Goal: Find specific page/section: Find specific page/section

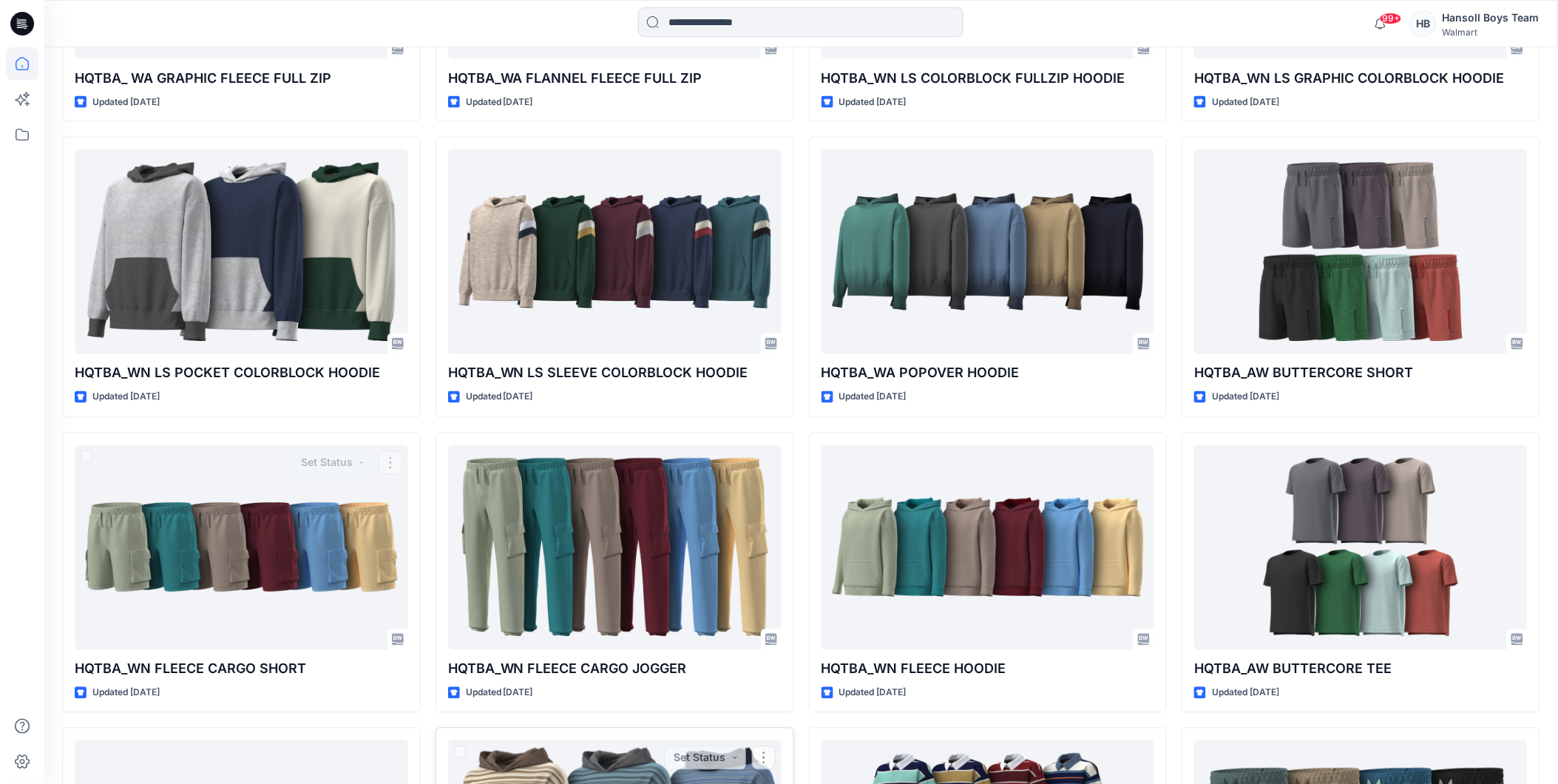
scroll to position [700, 0]
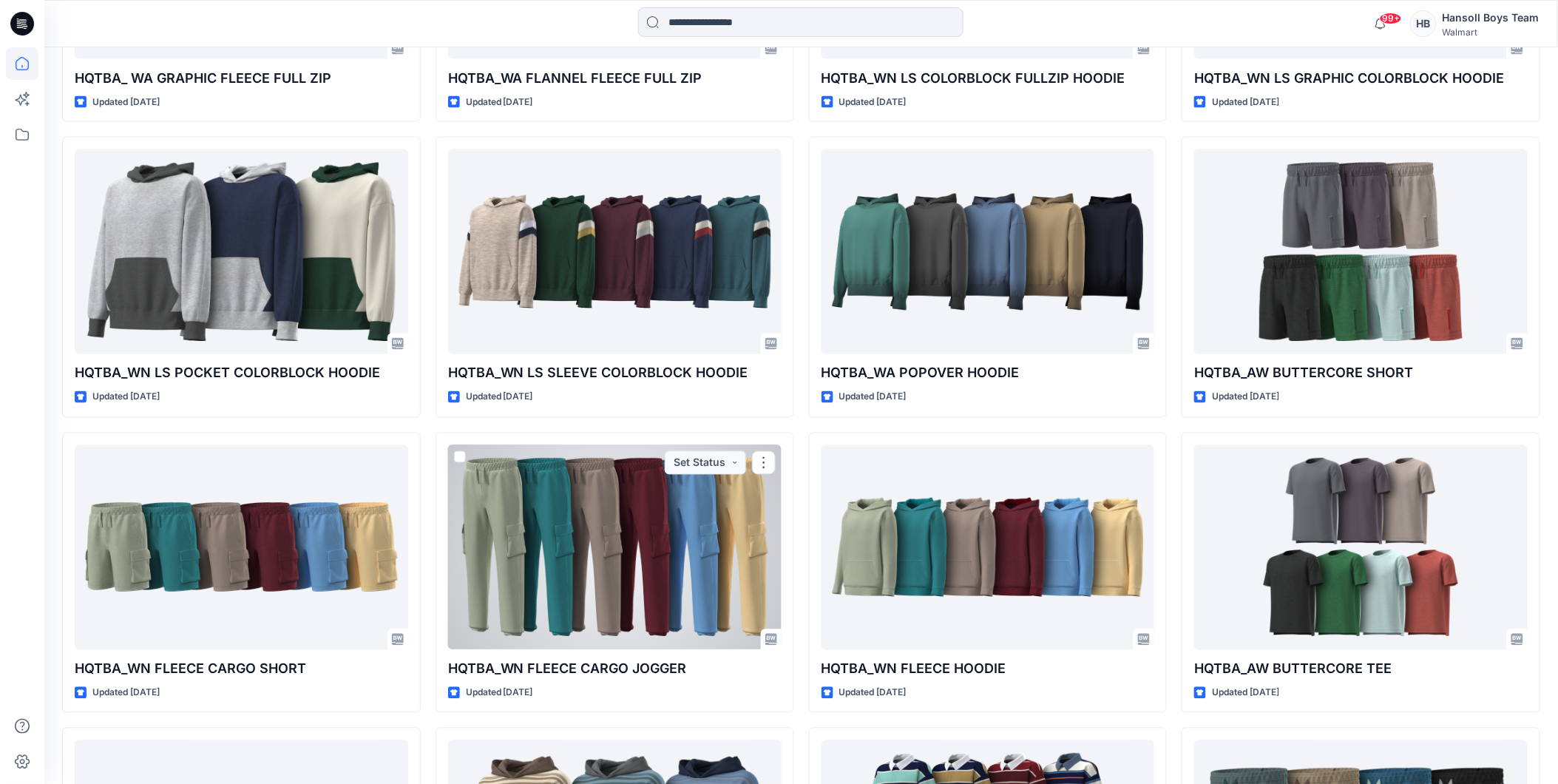
click at [504, 556] on div at bounding box center [615, 548] width 334 height 205
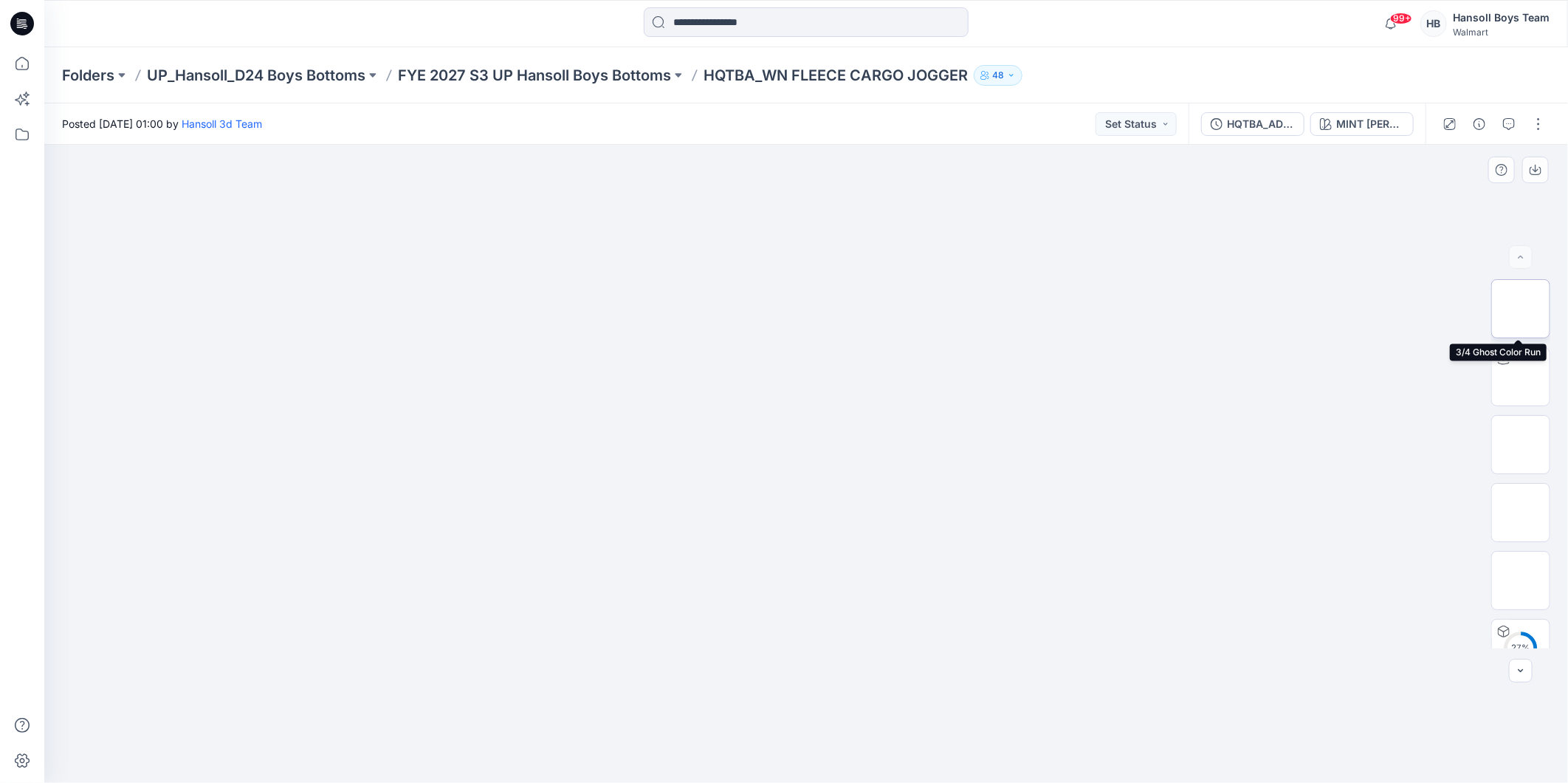
click at [1521, 309] on img at bounding box center [1521, 309] width 0 height 0
click at [1521, 376] on img at bounding box center [1521, 376] width 0 height 0
click at [1521, 445] on img at bounding box center [1521, 445] width 0 height 0
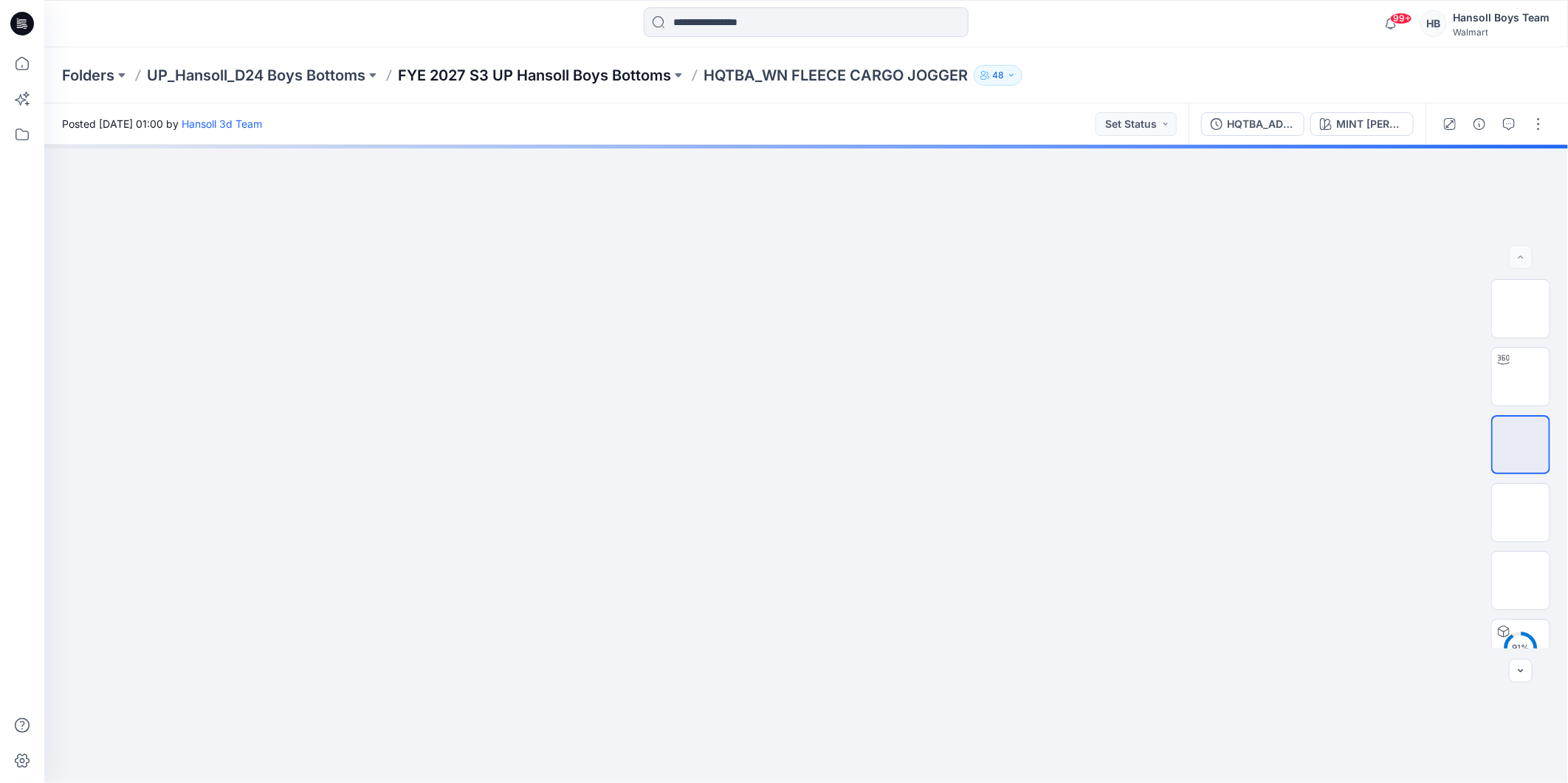
click at [615, 76] on p "FYE 2027 S3 UP Hansoll Boys Bottoms" at bounding box center [534, 75] width 273 height 20
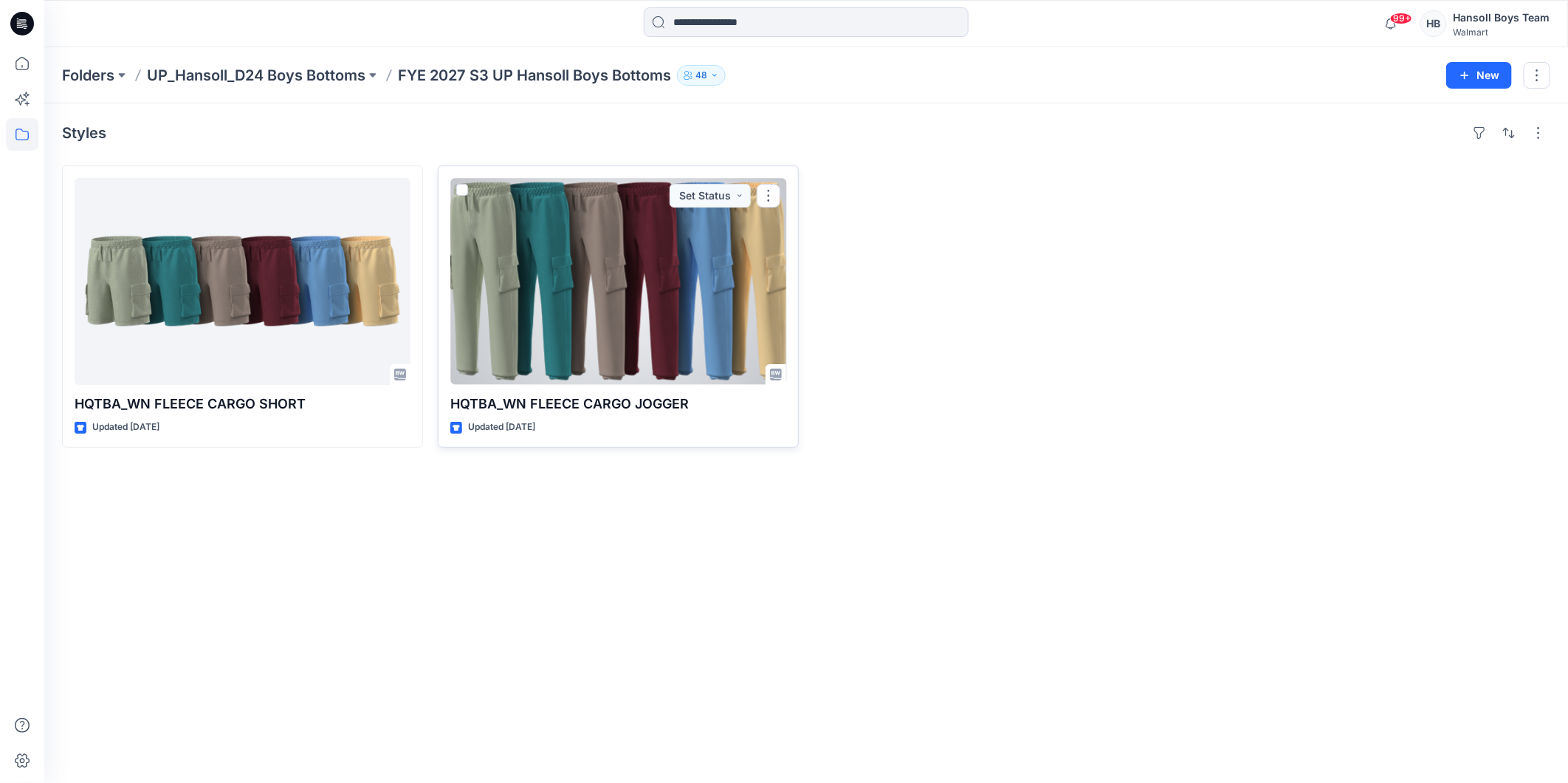
click at [550, 293] on div at bounding box center [618, 281] width 336 height 206
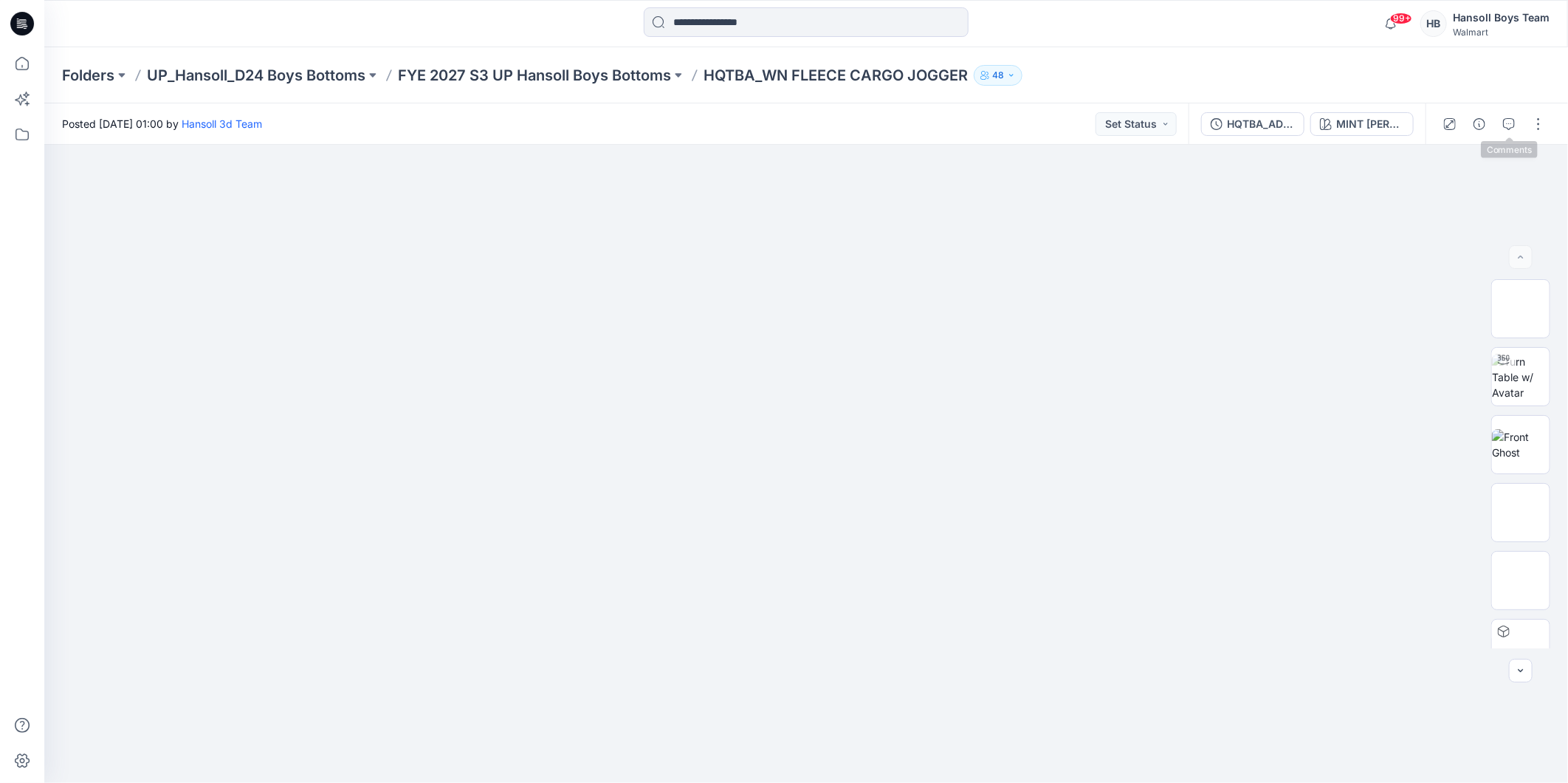
click at [1503, 123] on icon "button" at bounding box center [1509, 124] width 12 height 12
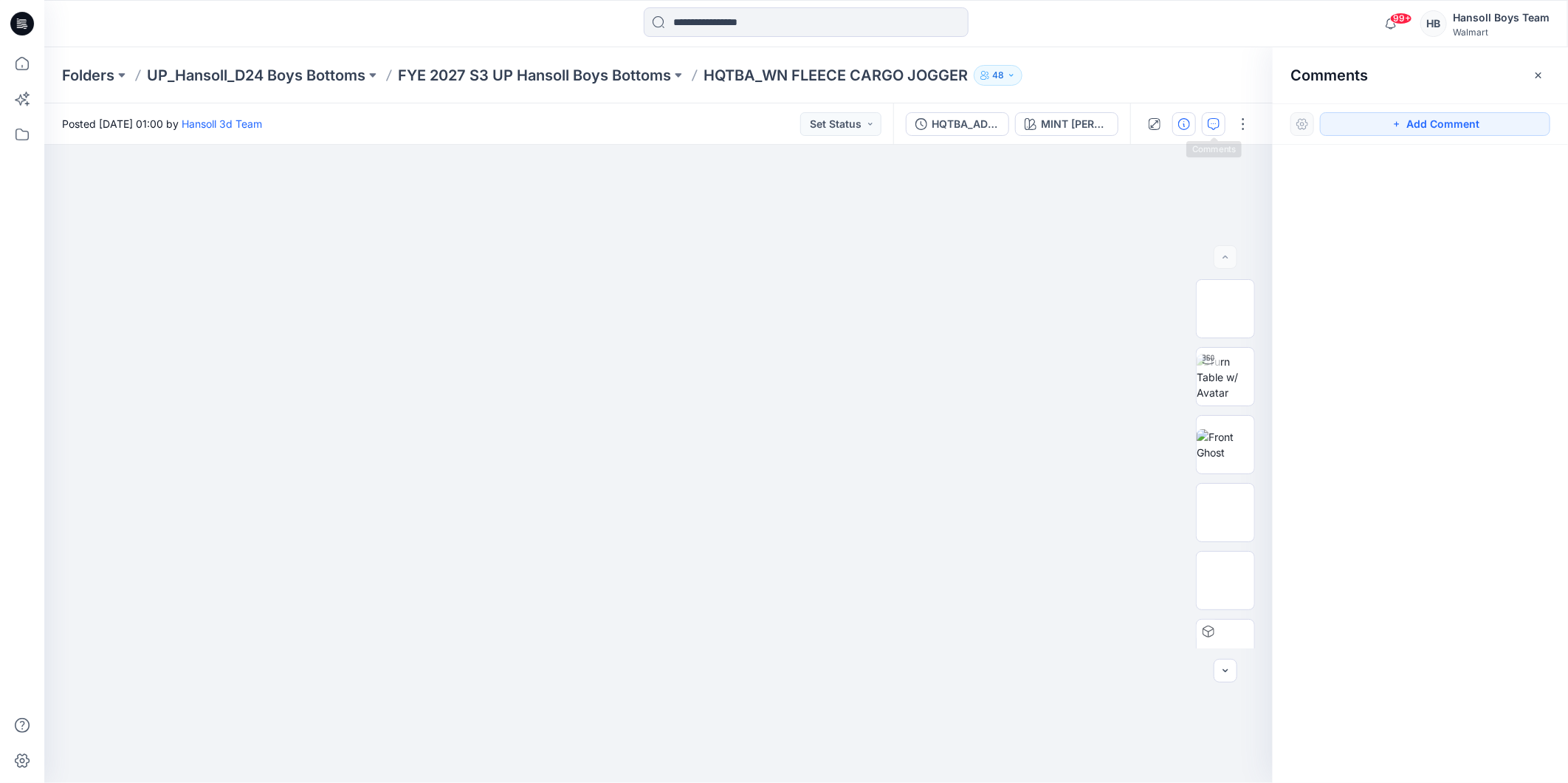
click at [1184, 124] on icon "button" at bounding box center [1184, 124] width 12 height 12
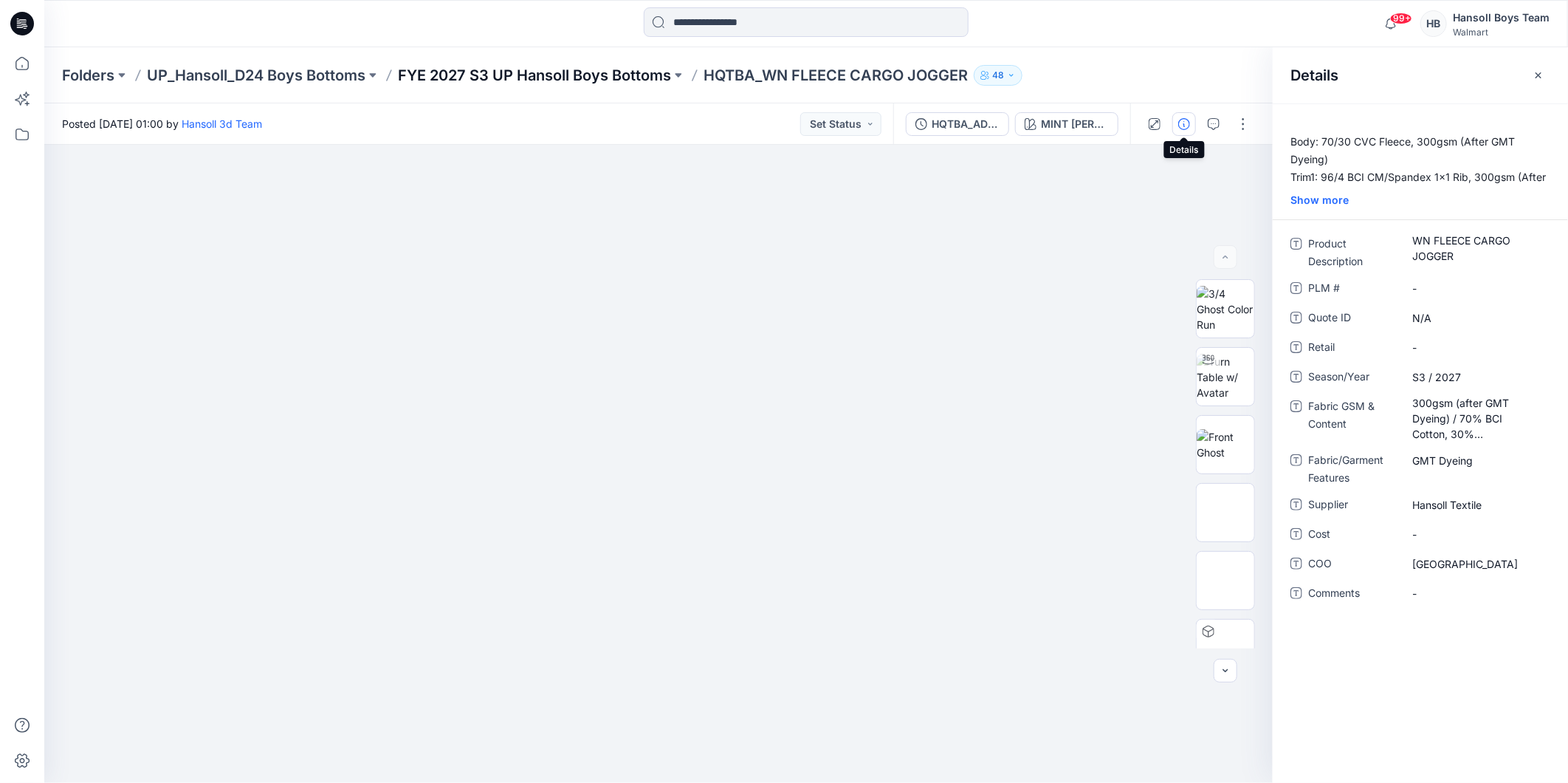
click at [647, 75] on p "FYE 2027 S3 UP Hansoll Boys Bottoms" at bounding box center [534, 75] width 273 height 20
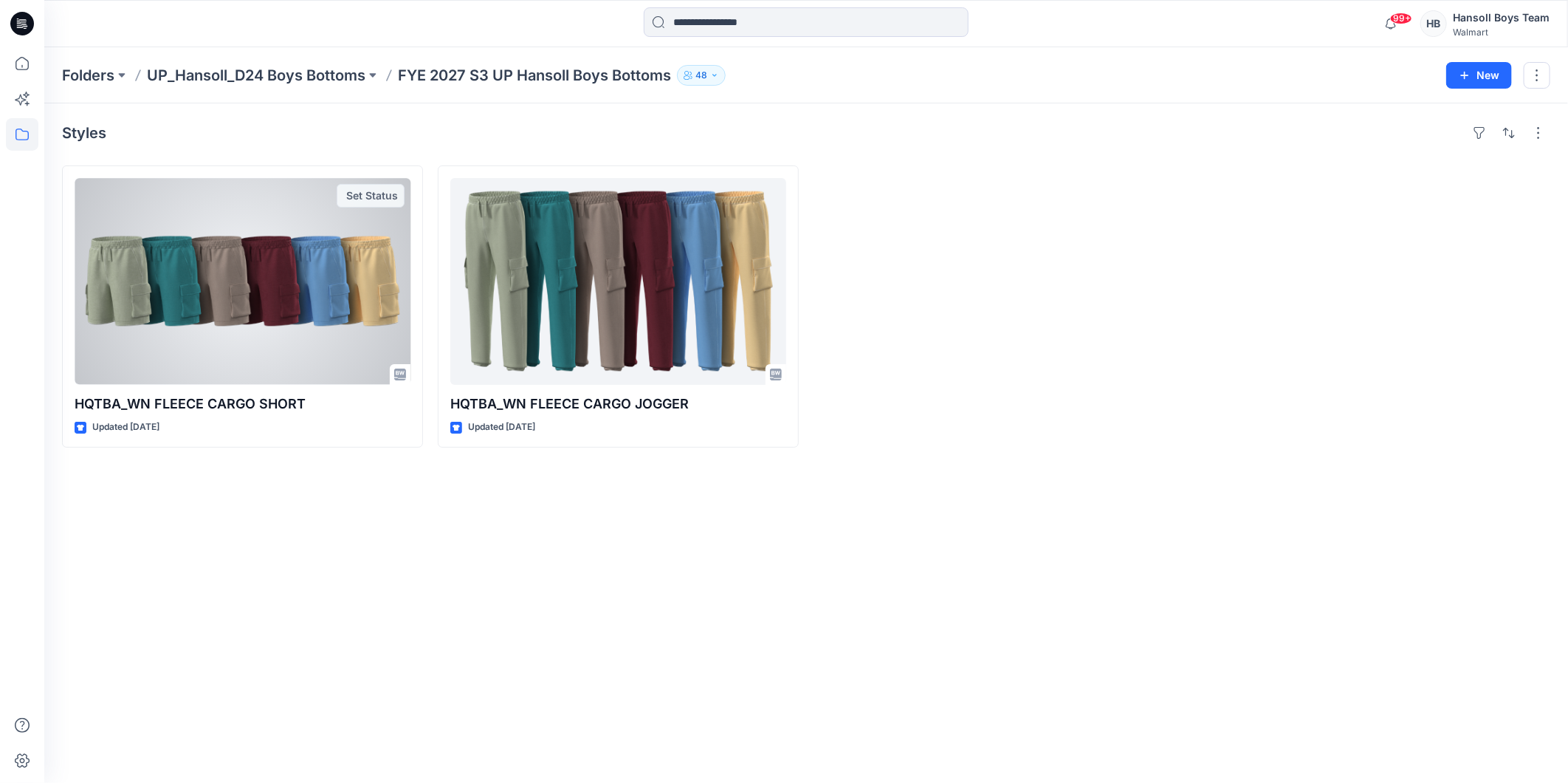
click at [295, 282] on div at bounding box center [242, 281] width 336 height 206
